Goal: Check status: Check status

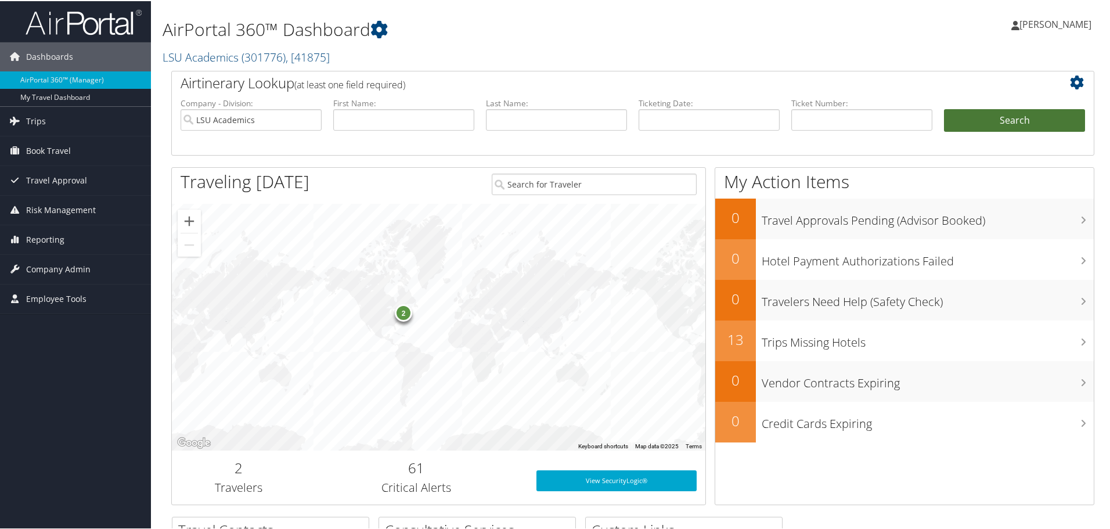
click at [973, 122] on button "Search" at bounding box center [1014, 119] width 141 height 23
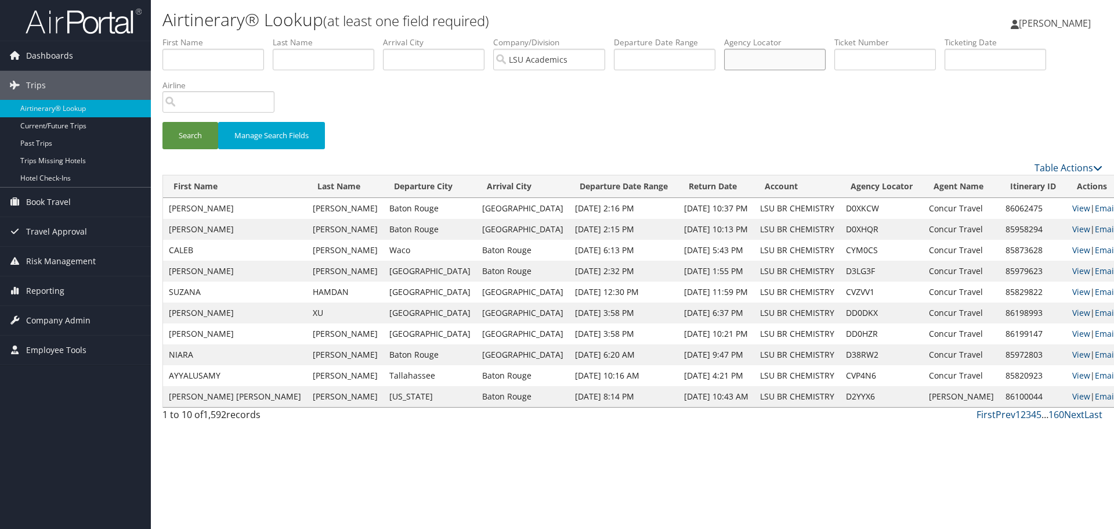
click at [764, 60] on input "text" at bounding box center [775, 59] width 102 height 21
paste input "DD0DKX"
type input "DD0DKX"
click at [189, 130] on button "Search" at bounding box center [191, 135] width 56 height 27
